Goal: Navigation & Orientation: Find specific page/section

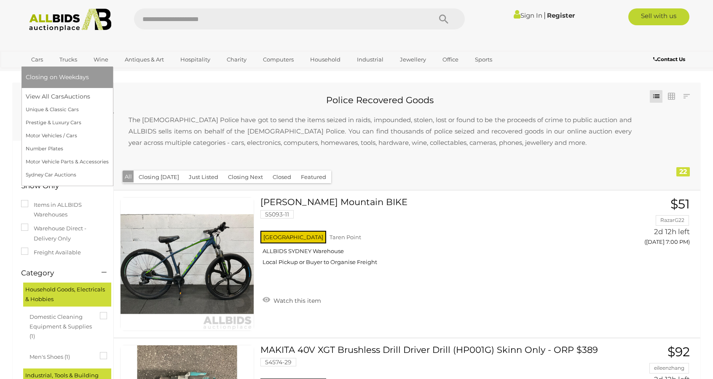
click at [32, 57] on link "Cars" at bounding box center [37, 60] width 23 height 14
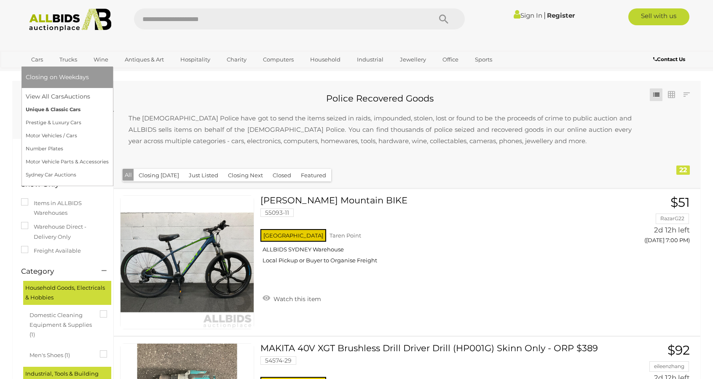
click at [42, 110] on link "Unique & Classic Cars" at bounding box center [67, 109] width 83 height 13
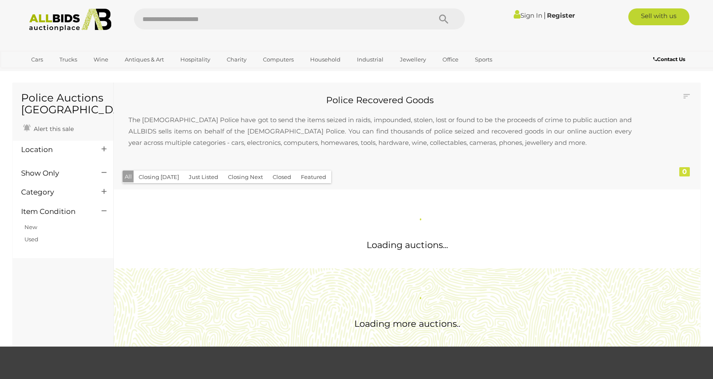
scroll to position [2, 0]
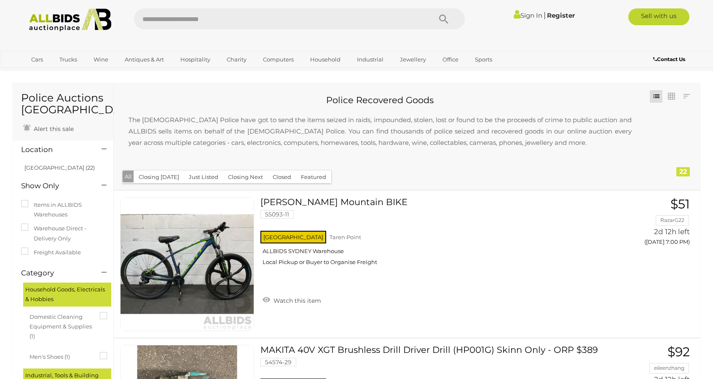
scroll to position [3, 0]
